Goal: Navigation & Orientation: Find specific page/section

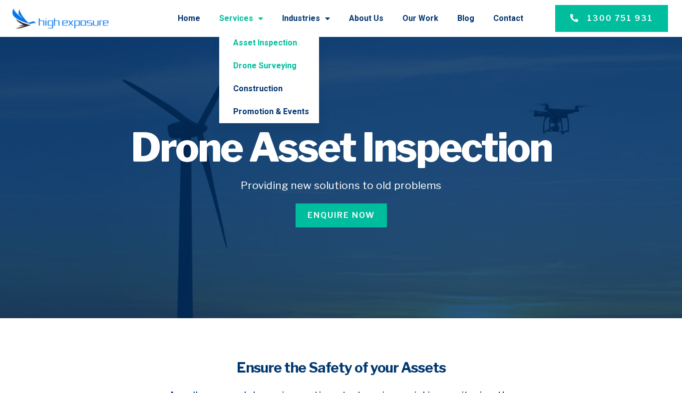
click at [271, 63] on link "Drone Surveying" at bounding box center [269, 65] width 100 height 23
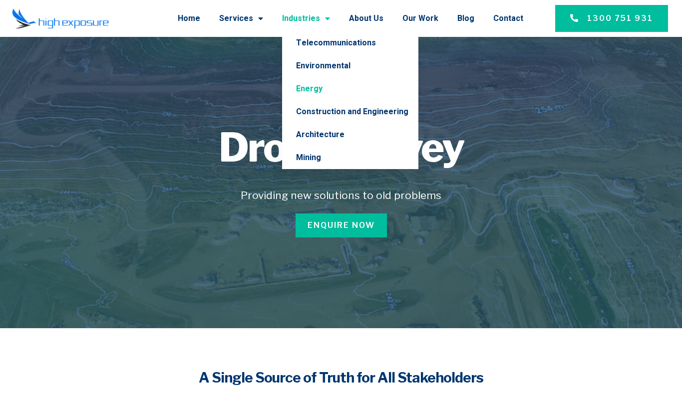
click at [323, 87] on link "Energy" at bounding box center [350, 88] width 136 height 23
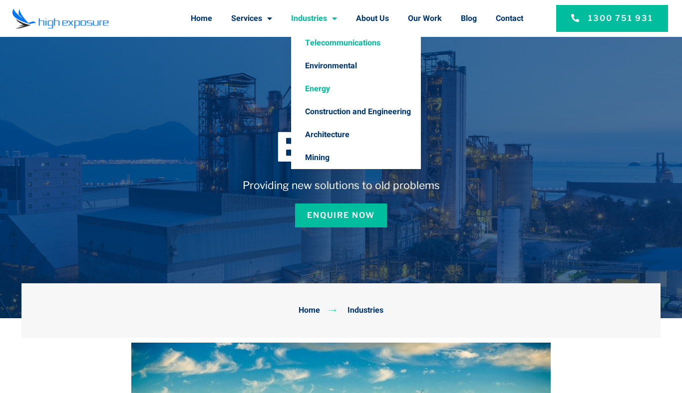
click at [312, 38] on link "Telecommunications" at bounding box center [356, 42] width 130 height 23
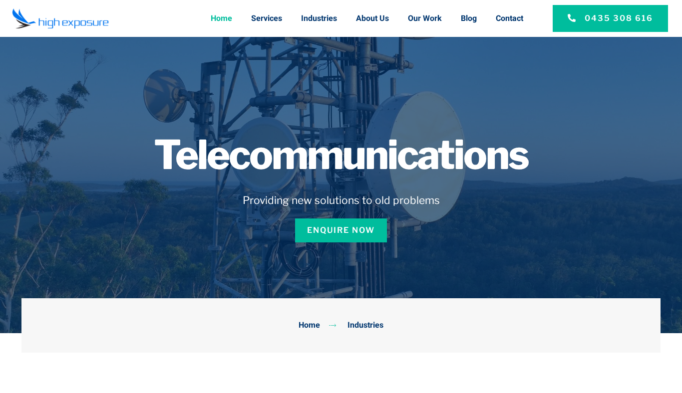
click at [224, 25] on link "Home" at bounding box center [221, 18] width 21 height 26
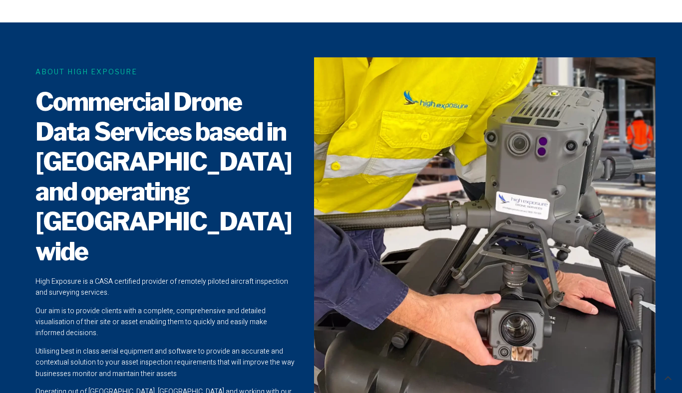
scroll to position [575, 0]
